Goal: Information Seeking & Learning: Learn about a topic

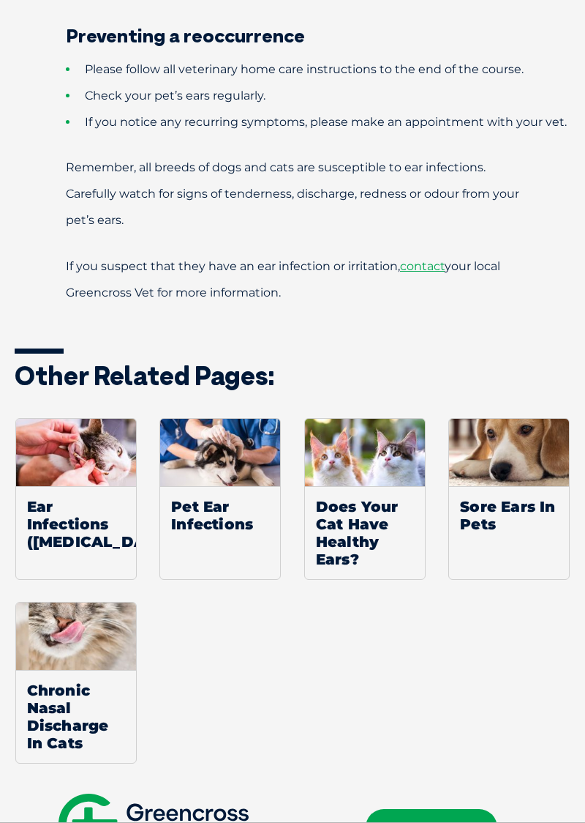
scroll to position [3002, 0]
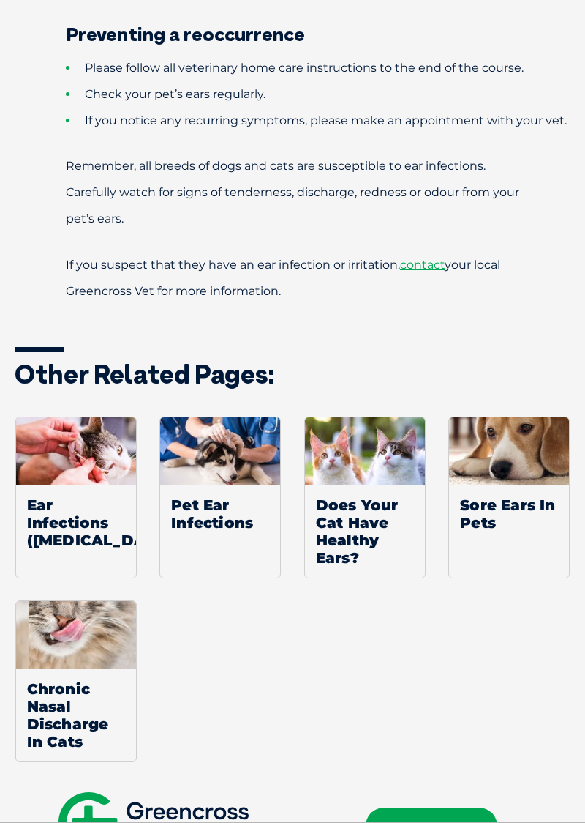
click at [234, 522] on span "Pet Ear Infections" at bounding box center [220, 513] width 120 height 58
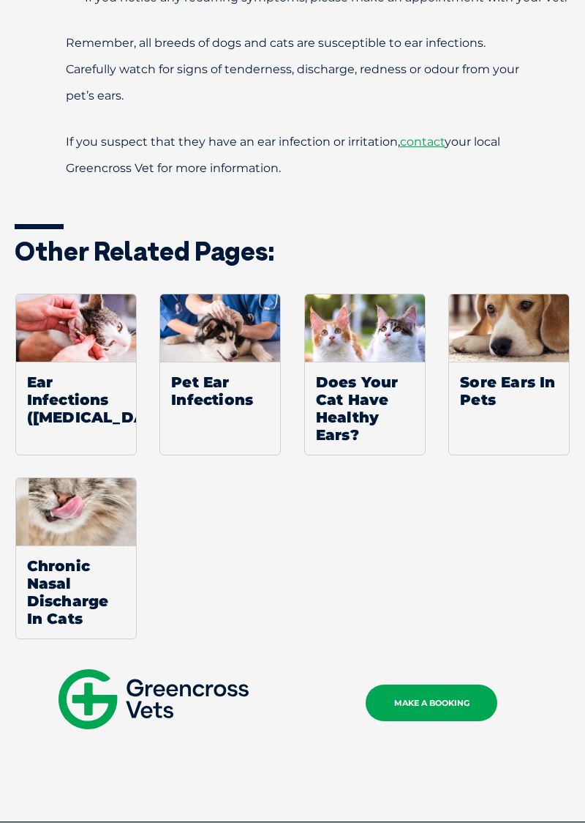
scroll to position [3126, 0]
